Goal: Task Accomplishment & Management: Manage account settings

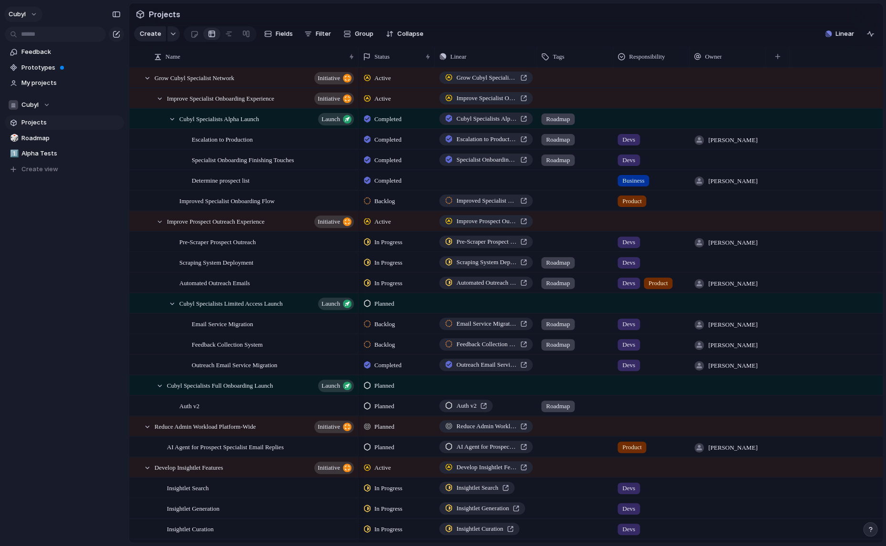
click at [31, 10] on button "cubyl" at bounding box center [23, 14] width 38 height 15
click at [42, 32] on span "Settings" at bounding box center [35, 36] width 26 height 10
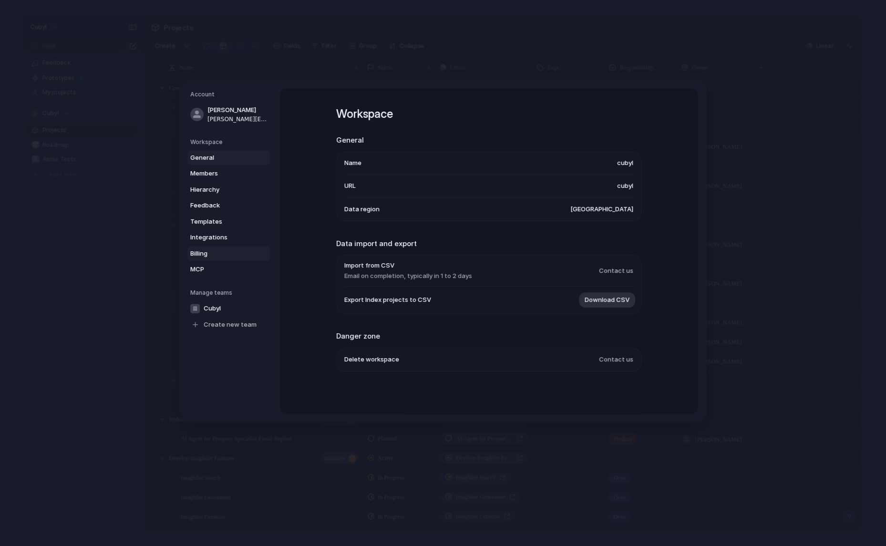
click at [214, 257] on span "Billing" at bounding box center [220, 254] width 61 height 10
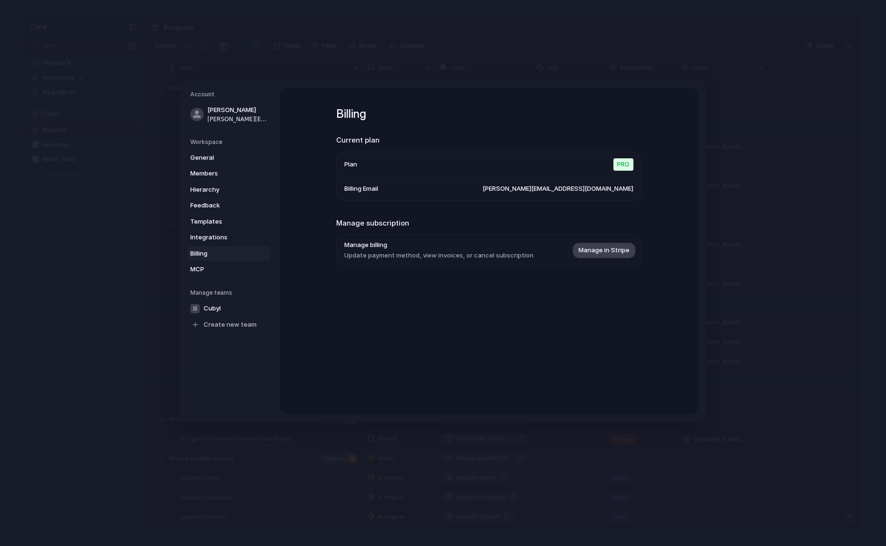
click at [602, 248] on span "Manage in Stripe" at bounding box center [603, 251] width 51 height 10
click at [617, 166] on span "Pro" at bounding box center [623, 164] width 20 height 12
click at [617, 165] on span "Pro" at bounding box center [623, 164] width 20 height 12
click at [406, 263] on li "Manage billing Update payment method, view invoices, or cancel subscription Man…" at bounding box center [488, 250] width 289 height 31
click at [530, 276] on div "Billing Current plan Plan Pro Billing Email [PERSON_NAME][EMAIL_ADDRESS][DOMAIN…" at bounding box center [488, 198] width 305 height 221
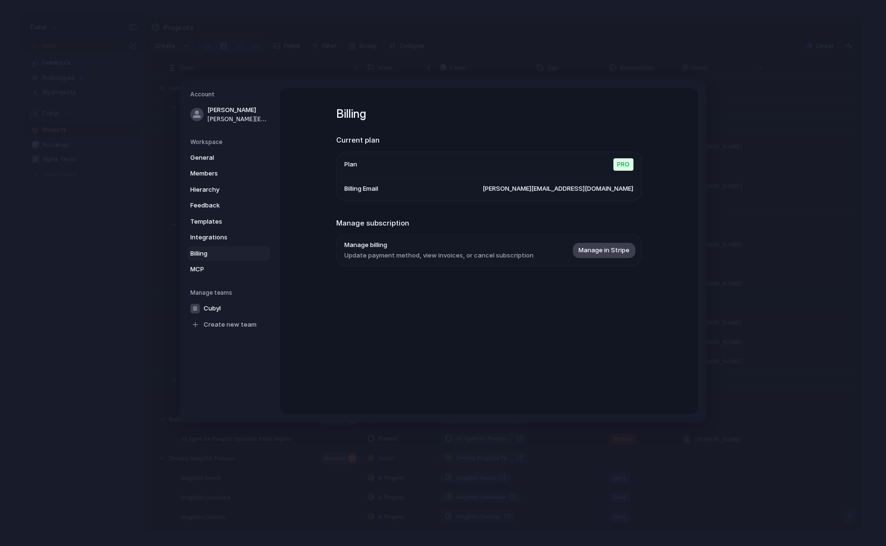
click at [583, 247] on span "Manage in Stripe" at bounding box center [603, 251] width 51 height 10
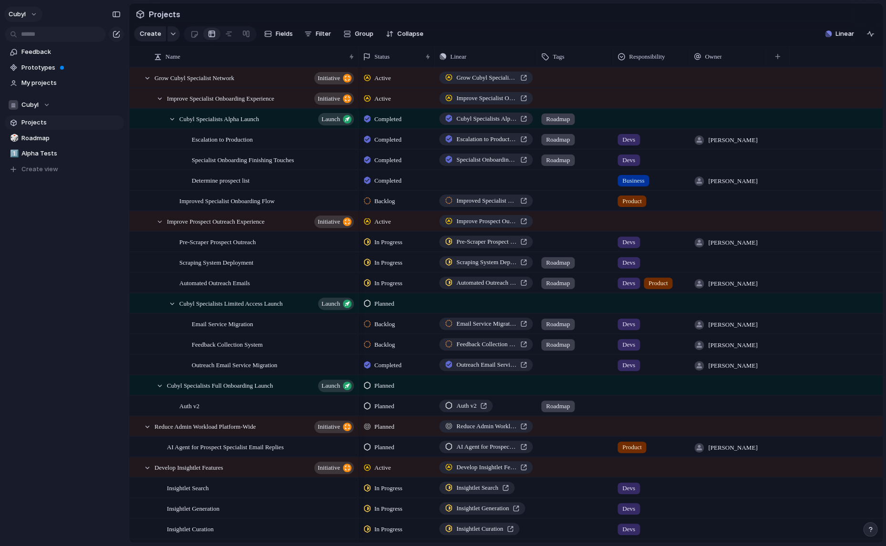
click at [35, 14] on button "cubyl" at bounding box center [23, 14] width 38 height 15
click at [38, 37] on span "Settings" at bounding box center [35, 36] width 26 height 10
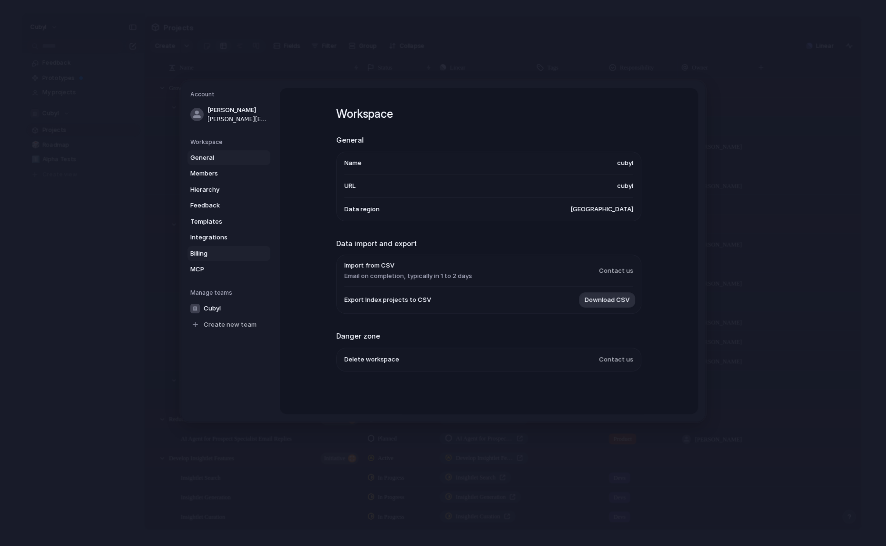
click at [223, 248] on link "Billing" at bounding box center [228, 253] width 83 height 15
